Goal: Find specific page/section: Find specific page/section

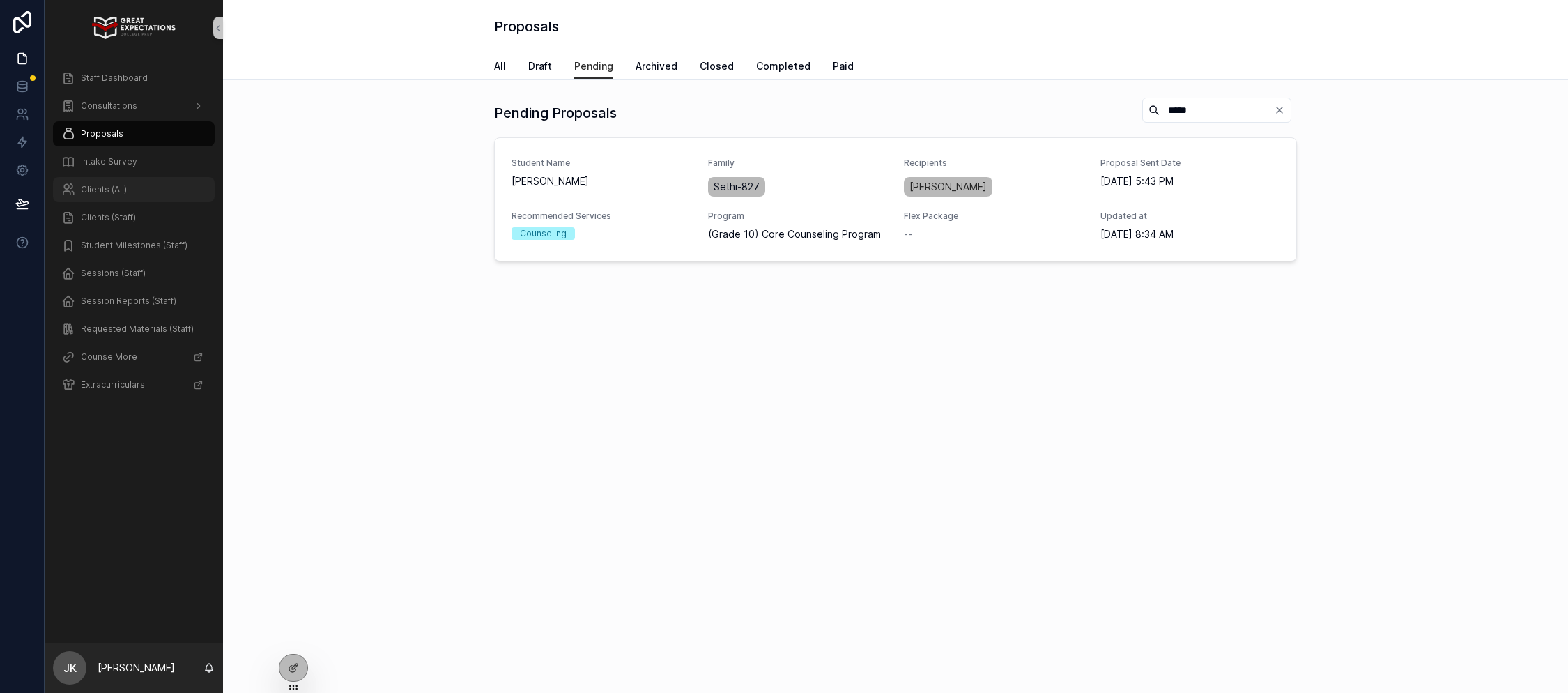
click at [102, 182] on div "Clients (All)" at bounding box center [133, 190] width 145 height 22
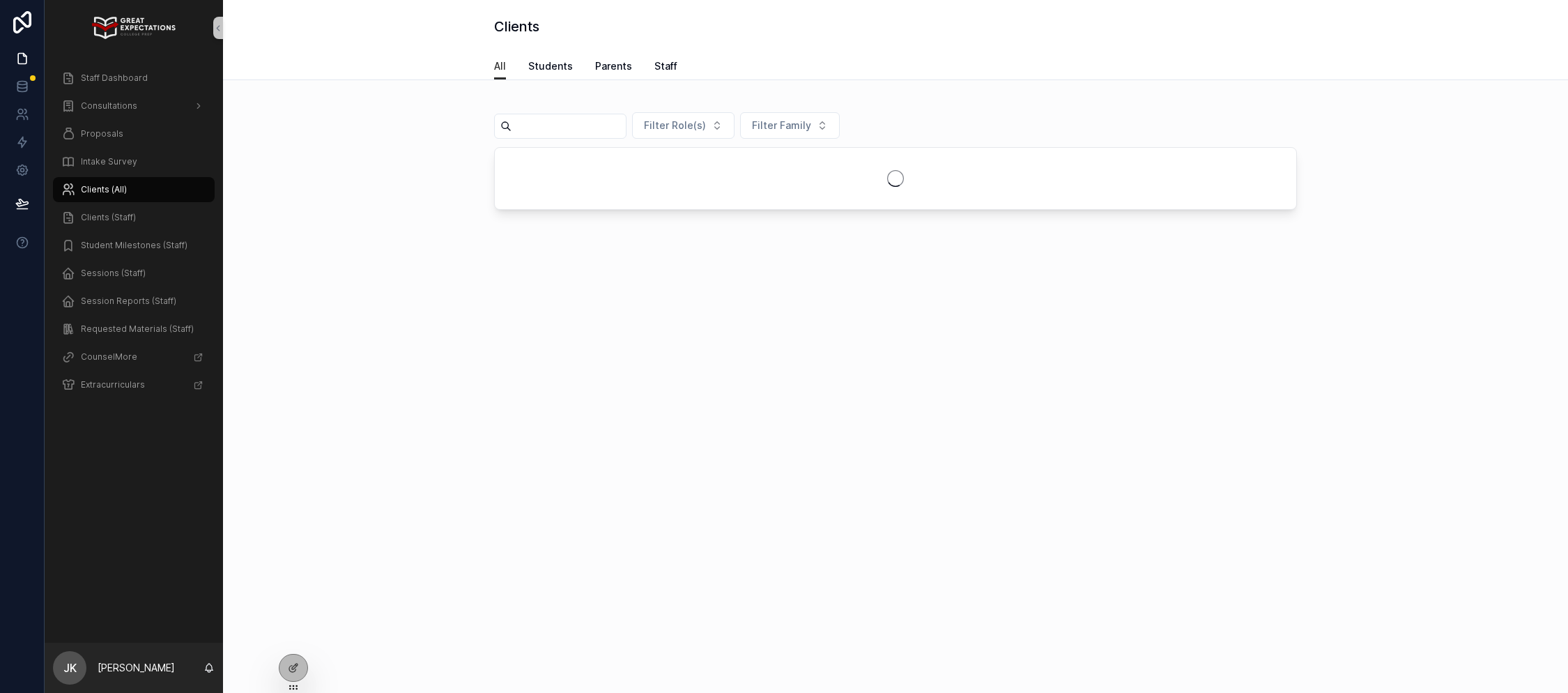
click at [579, 130] on input "scrollable content" at bounding box center [568, 126] width 114 height 20
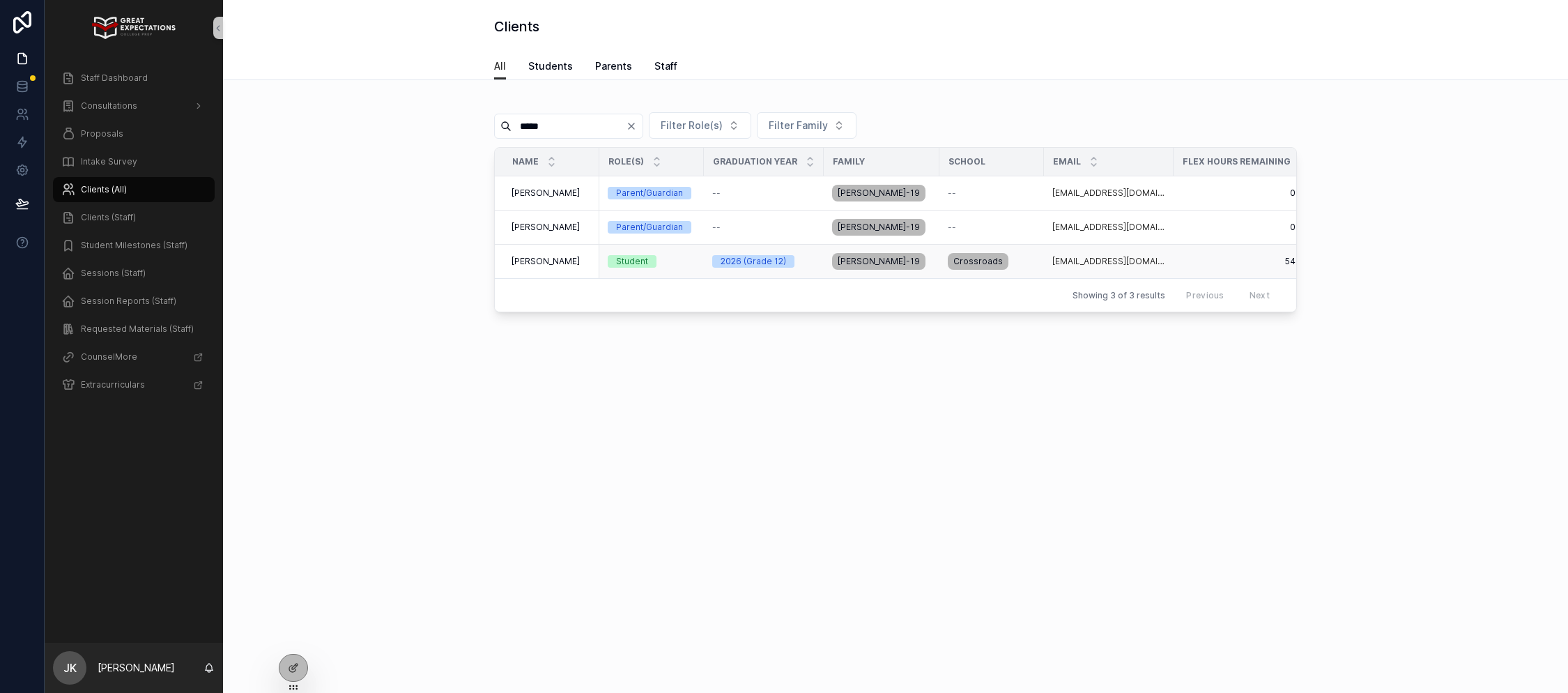
scroll to position [0, 285]
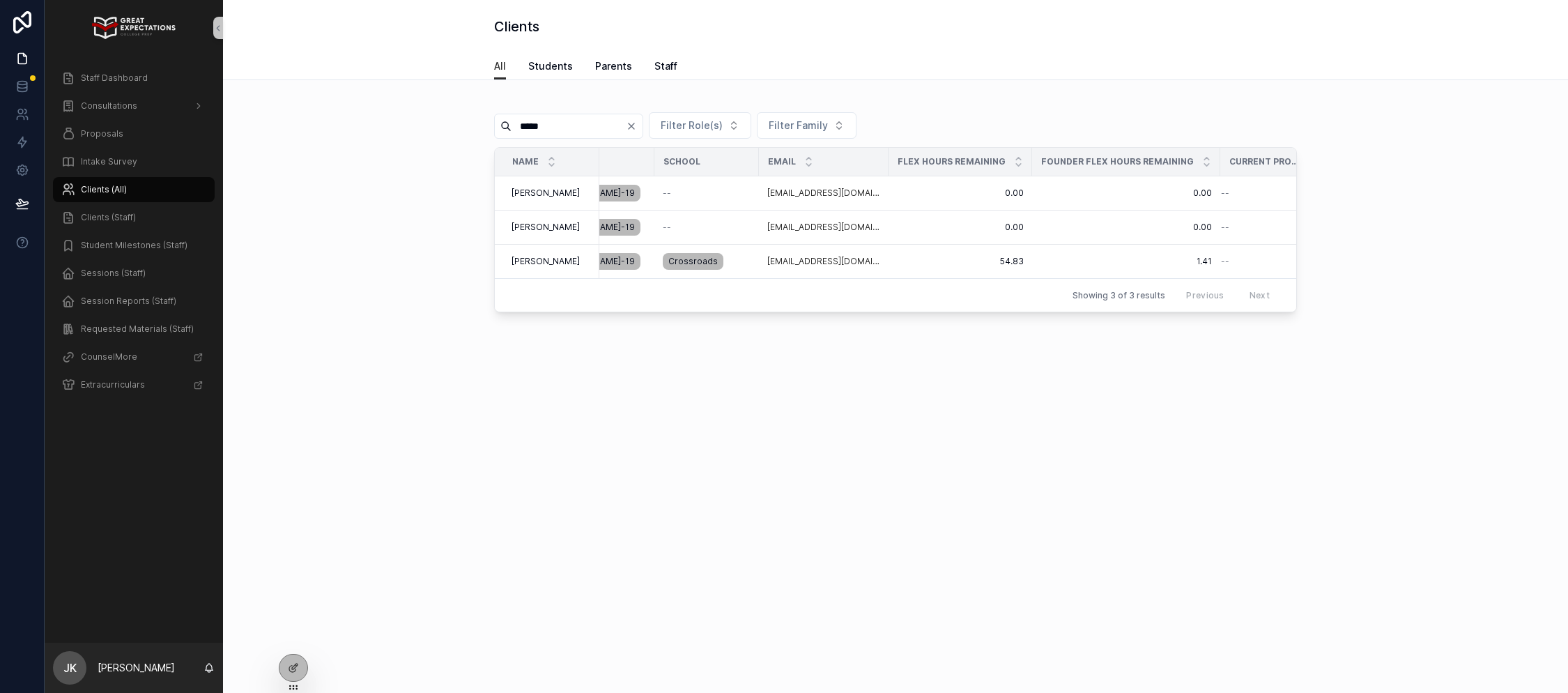
type input "*****"
click at [634, 128] on icon "Clear" at bounding box center [631, 125] width 5 height 5
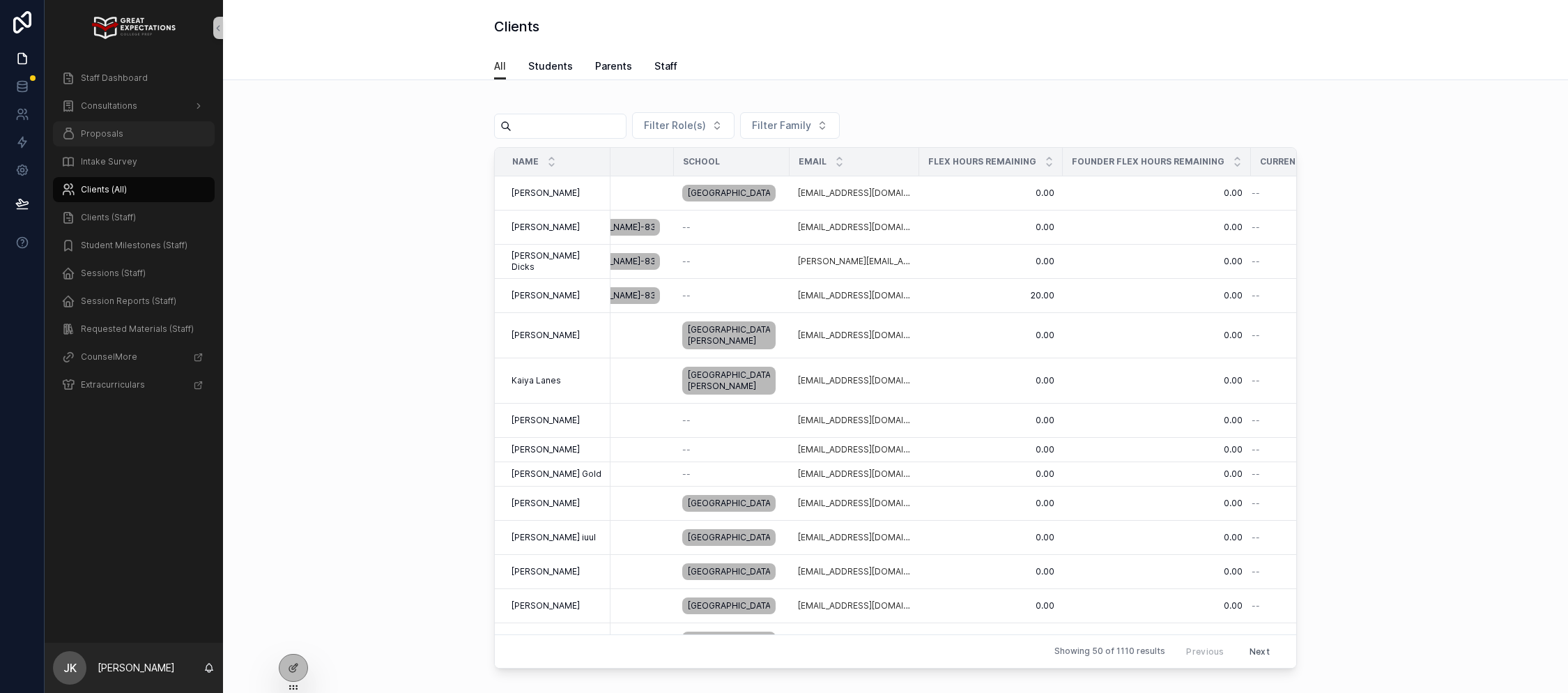
click at [110, 136] on span "Proposals" at bounding box center [102, 134] width 43 height 11
